Goal: Transaction & Acquisition: Purchase product/service

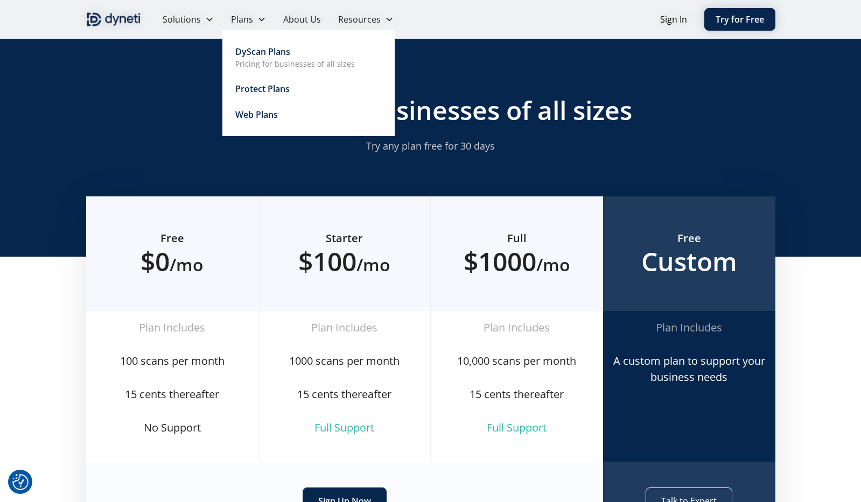
click at [257, 22] on icon at bounding box center [261, 19] width 9 height 9
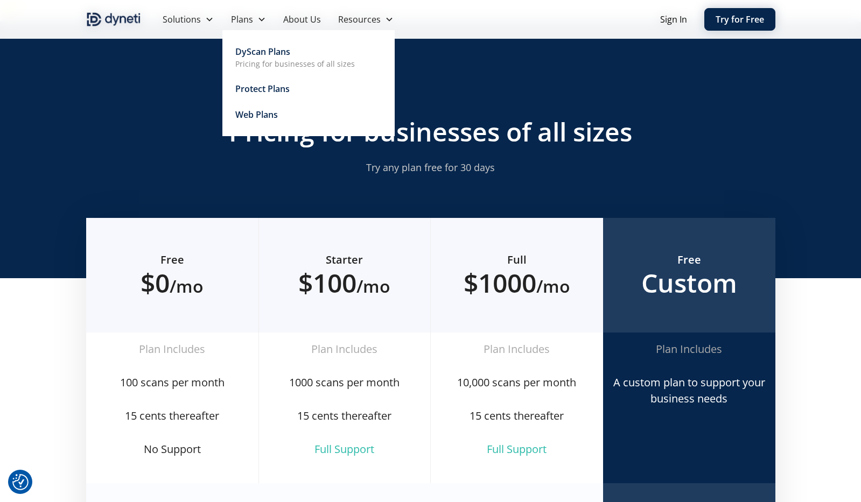
click at [263, 105] on div "DyScan Plans Pricing for businesses of all sizes Protect Plans Web Plans" at bounding box center [308, 83] width 146 height 80
click at [264, 112] on div "Web Plans" at bounding box center [256, 114] width 43 height 13
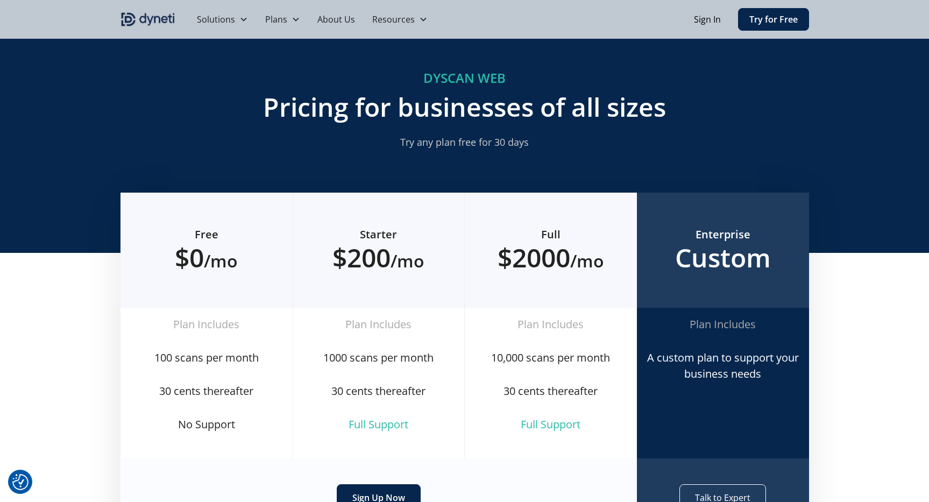
scroll to position [43, 0]
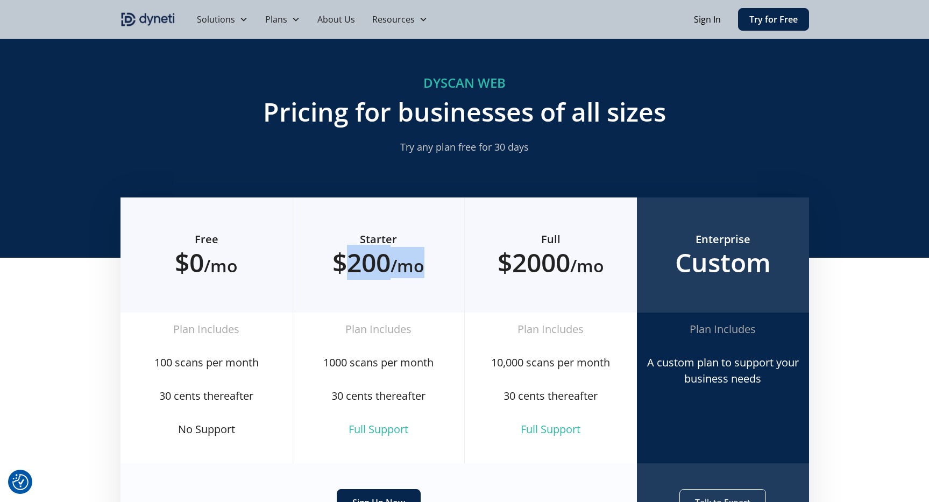
drag, startPoint x: 356, startPoint y: 239, endPoint x: 432, endPoint y: 253, distance: 77.2
click at [432, 253] on h2 "$200 /mo" at bounding box center [379, 262] width 137 height 31
click at [351, 247] on h2 "$200 /mo" at bounding box center [379, 262] width 137 height 31
drag, startPoint x: 338, startPoint y: 244, endPoint x: 435, endPoint y: 248, distance: 97.0
click at [435, 248] on h2 "$200 /mo" at bounding box center [379, 262] width 137 height 31
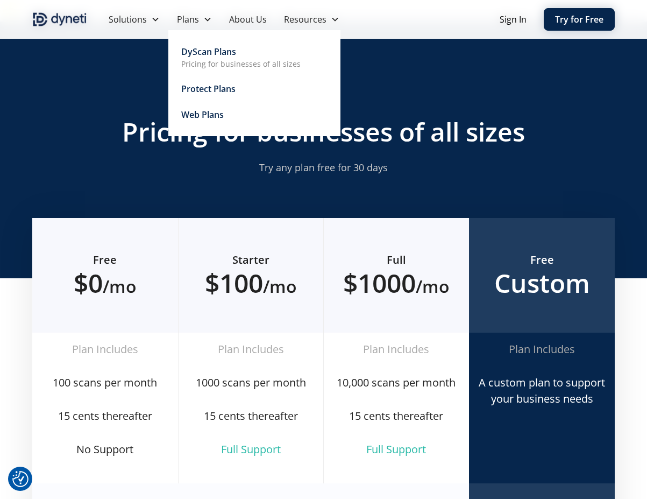
click at [211, 115] on div "Web Plans" at bounding box center [202, 114] width 43 height 13
